Goal: Information Seeking & Learning: Learn about a topic

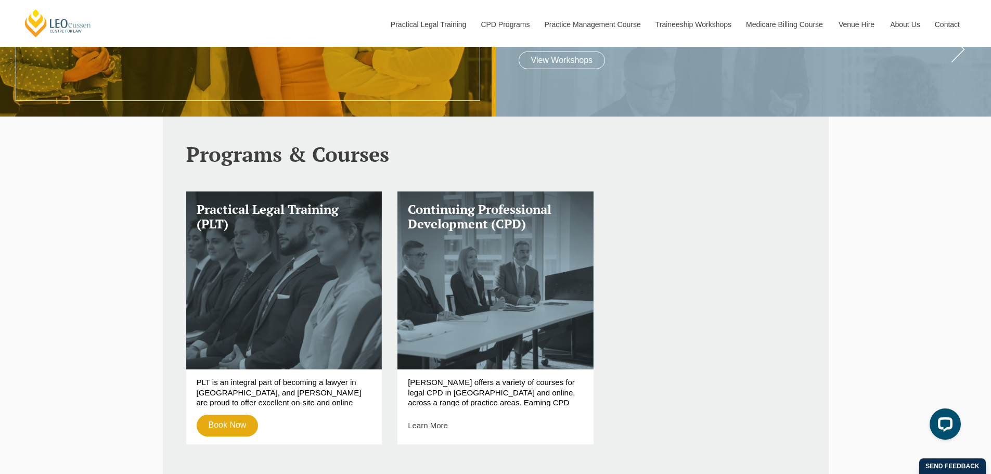
scroll to position [416, 0]
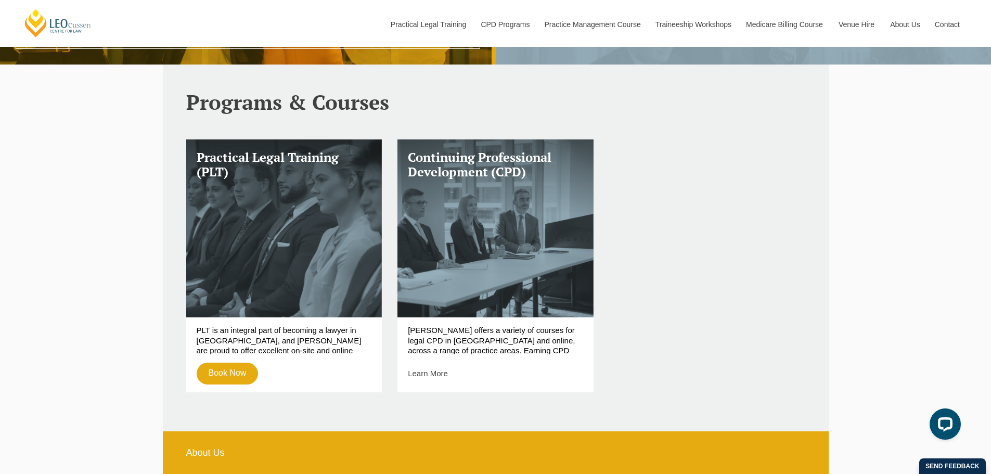
click at [451, 335] on p "Leo Cussen offers a variety of courses for legal CPD in Melbourne and online, a…" at bounding box center [495, 339] width 175 height 29
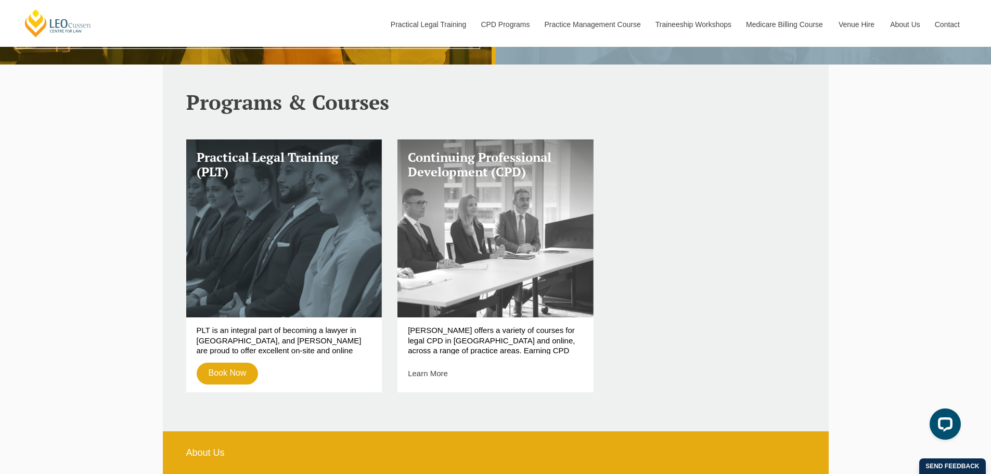
click at [462, 263] on link "Continuing Professional Development (CPD)" at bounding box center [495, 228] width 196 height 178
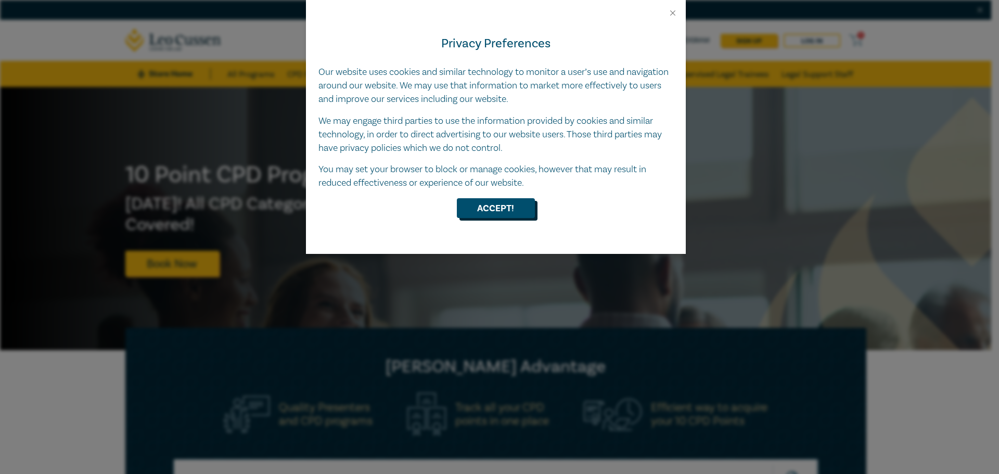
click at [510, 214] on button "Accept!" at bounding box center [496, 208] width 78 height 20
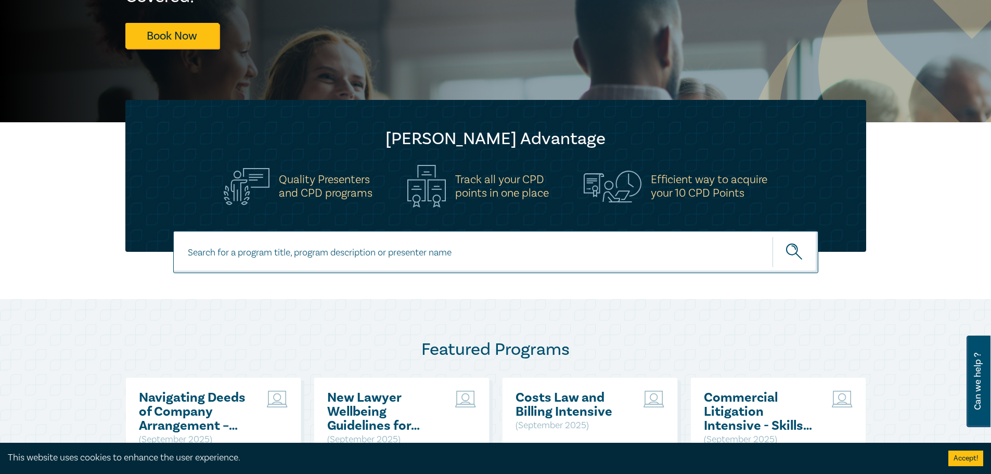
scroll to position [72, 0]
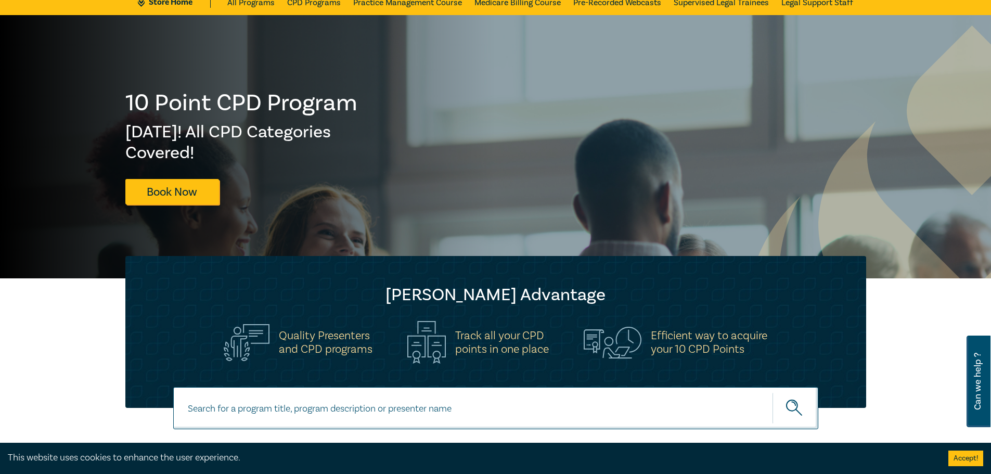
click at [459, 345] on h5 "Track all your CPD points in one place" at bounding box center [502, 342] width 94 height 27
click at [432, 336] on img at bounding box center [426, 342] width 38 height 43
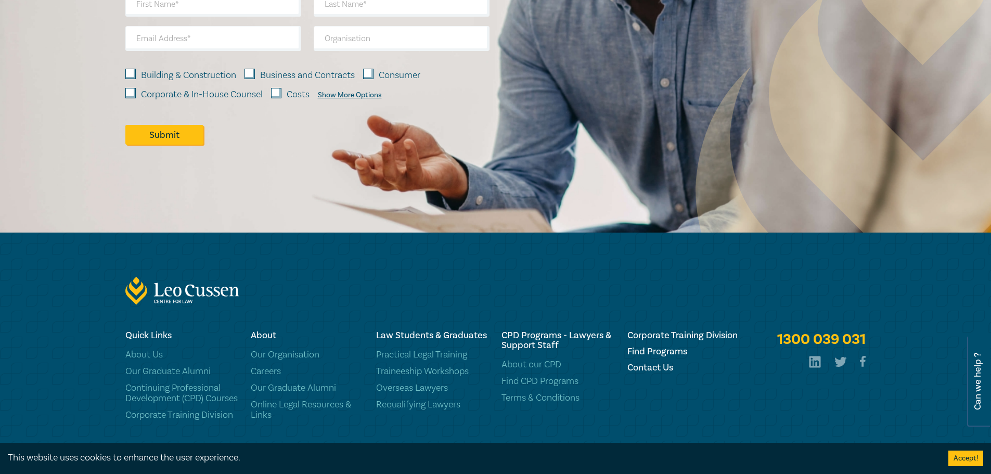
scroll to position [1372, 0]
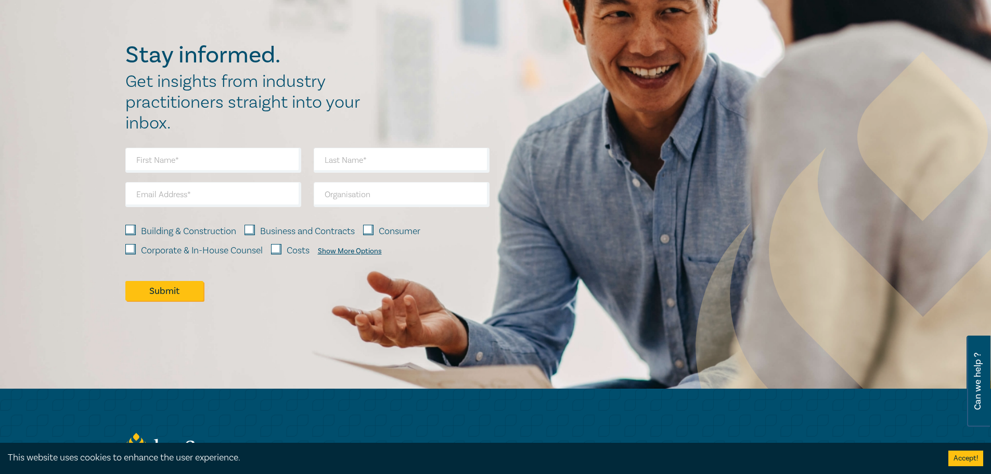
click at [333, 250] on div "Show More Options" at bounding box center [350, 251] width 64 height 8
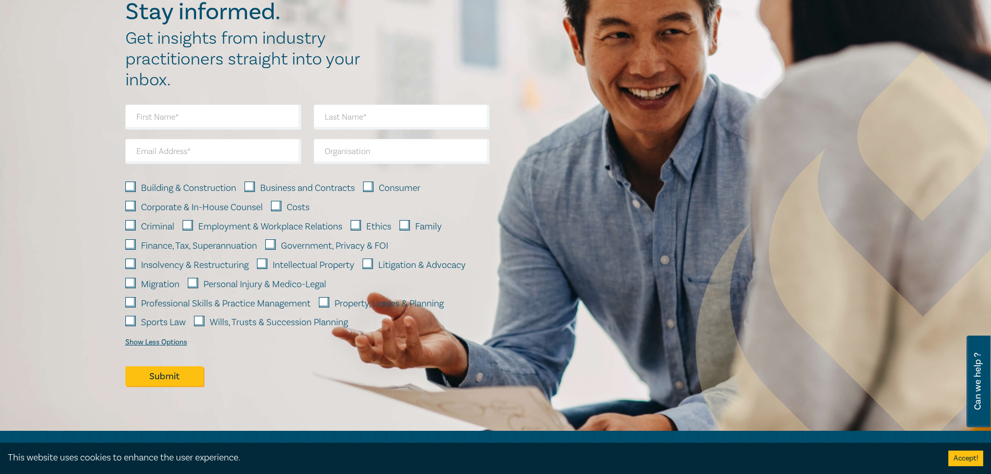
click at [135, 343] on div "Show Less Options" at bounding box center [156, 342] width 62 height 8
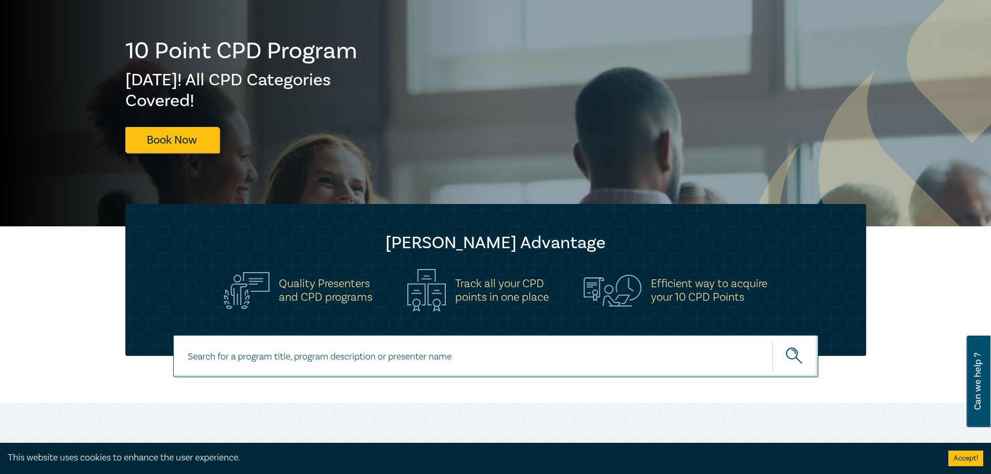
scroll to position [20, 0]
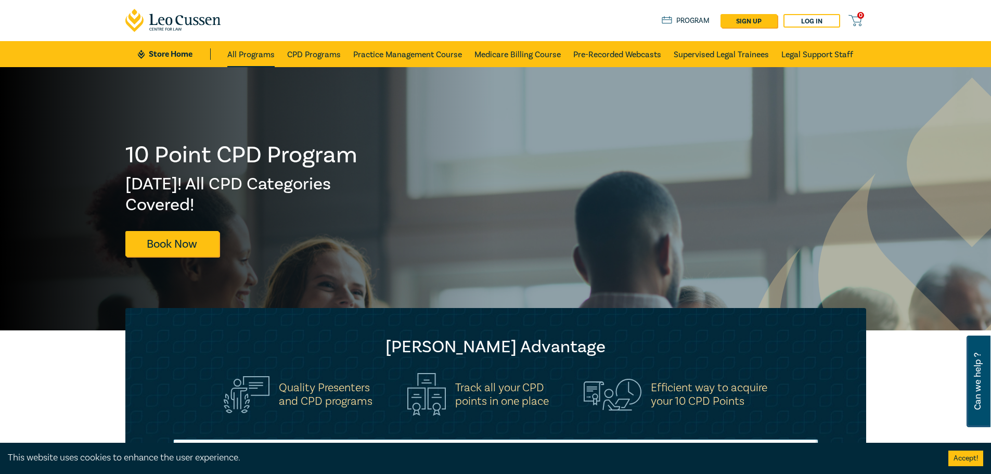
click at [244, 52] on link "All Programs" at bounding box center [250, 54] width 47 height 26
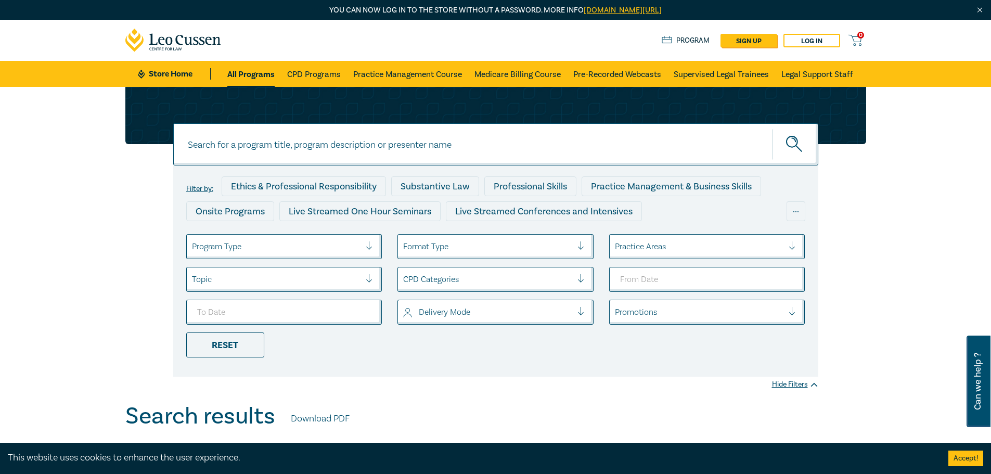
click at [210, 41] on icon at bounding box center [173, 40] width 96 height 23
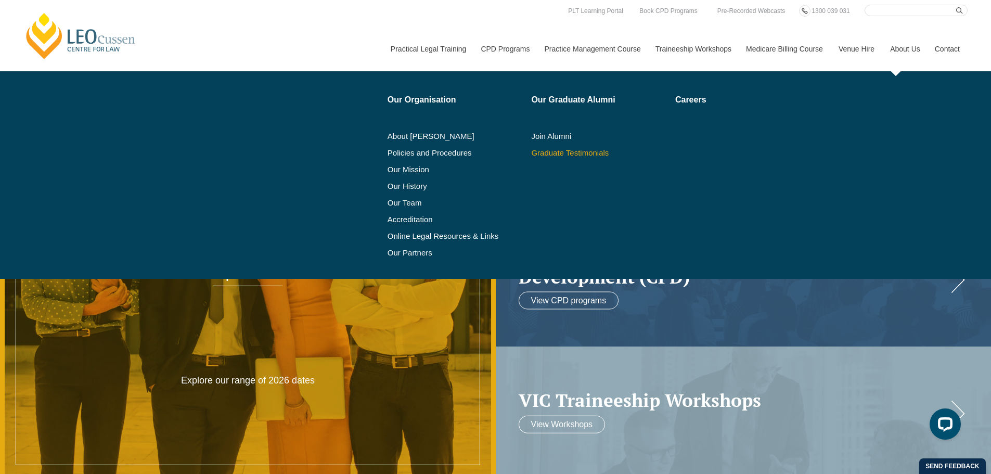
click at [557, 150] on link "Graduate Testimonials" at bounding box center [599, 153] width 137 height 8
